Goal: Navigation & Orientation: Find specific page/section

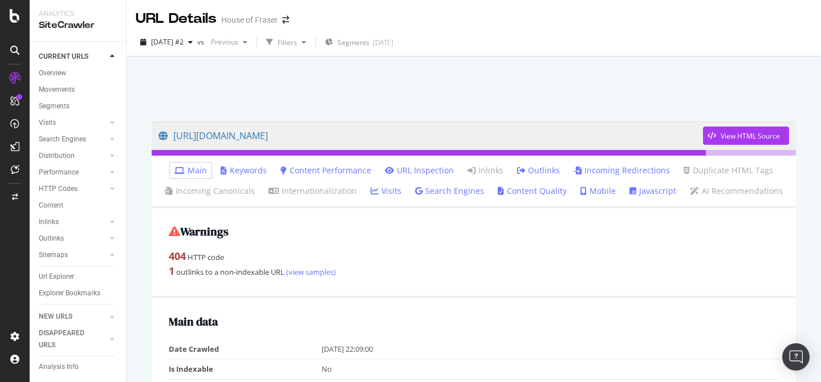
scroll to position [957, 0]
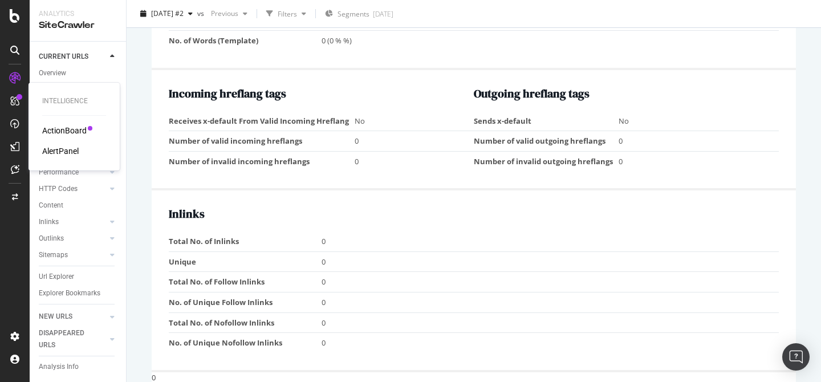
click at [55, 128] on div "ActionBoard" at bounding box center [64, 130] width 44 height 11
